Goal: Task Accomplishment & Management: Manage account settings

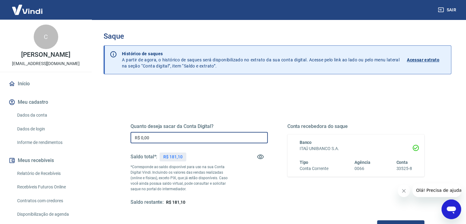
drag, startPoint x: 163, startPoint y: 136, endPoint x: 113, endPoint y: 137, distance: 49.9
click at [123, 136] on div "Quanto deseja sacar da Conta Digital? R$ 0,00 ​ Saldo total*: R$ 181,10 *Corres…" at bounding box center [277, 167] width 309 height 142
type input "R$ 181,10"
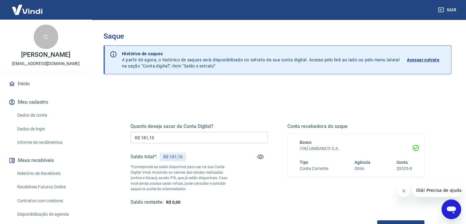
click at [252, 107] on div "Quanto deseja sacar da Conta Digital? R$ 181,10 ​ Saldo total*: R$ 181,10 *Corr…" at bounding box center [277, 167] width 309 height 142
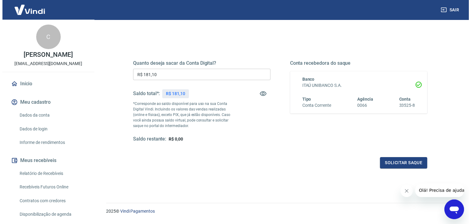
scroll to position [79, 0]
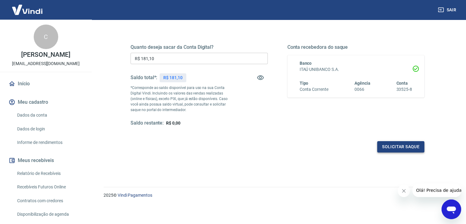
click at [400, 143] on button "Solicitar saque" at bounding box center [400, 146] width 47 height 11
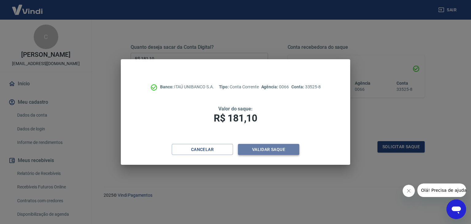
click at [262, 148] on button "Validar saque" at bounding box center [268, 149] width 61 height 11
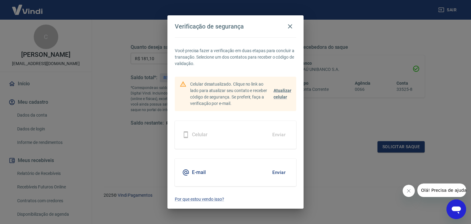
click at [282, 169] on button "Enviar" at bounding box center [279, 172] width 20 height 13
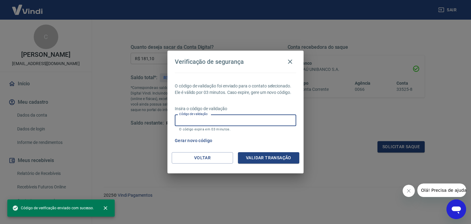
click at [203, 119] on input "Código de validação" at bounding box center [235, 119] width 121 height 11
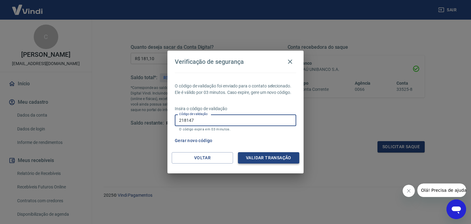
type input "218147"
click at [276, 156] on button "Validar transação" at bounding box center [268, 157] width 61 height 11
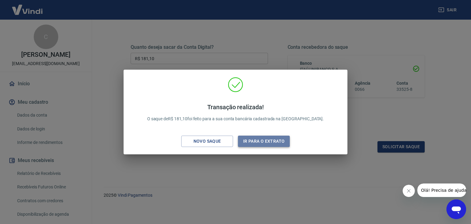
click at [259, 140] on button "Ir para o extrato" at bounding box center [264, 140] width 52 height 11
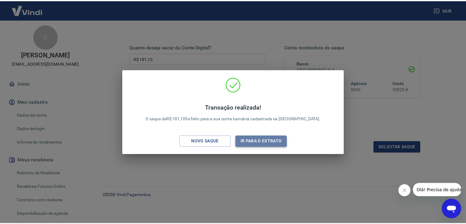
scroll to position [80, 0]
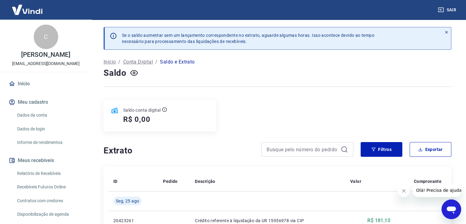
click at [39, 184] on link "Recebíveis Futuros Online" at bounding box center [50, 186] width 70 height 13
click at [452, 9] on button "Sair" at bounding box center [448, 9] width 22 height 11
